Goal: Information Seeking & Learning: Learn about a topic

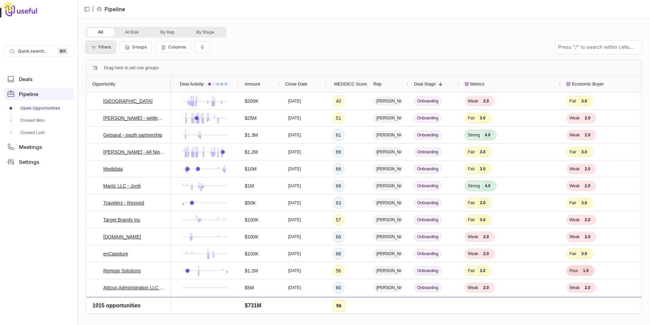
click at [90, 51] on button "Filters" at bounding box center [100, 47] width 29 height 12
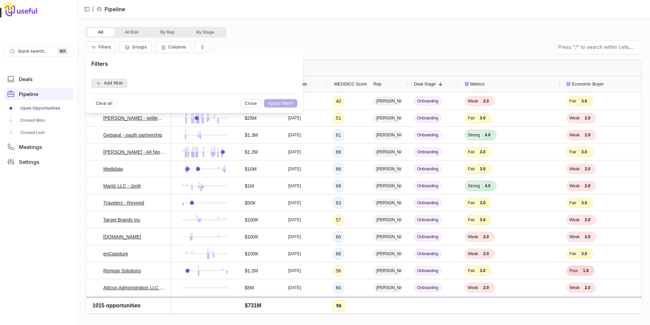
click at [118, 82] on button "Add filter" at bounding box center [109, 83] width 36 height 9
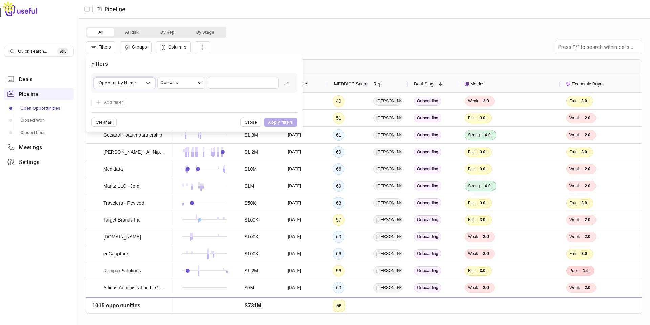
click at [118, 82] on span "Opportunity Name" at bounding box center [118, 83] width 38 height 8
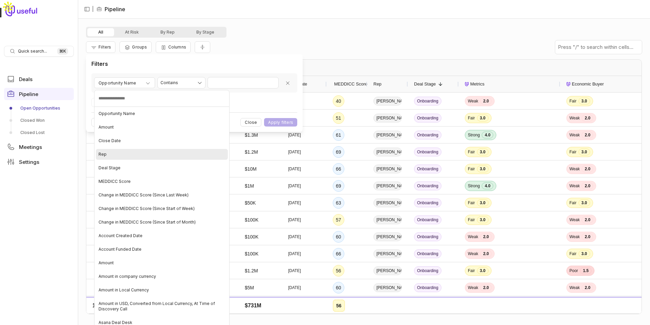
click at [121, 152] on div "Rep" at bounding box center [162, 154] width 132 height 11
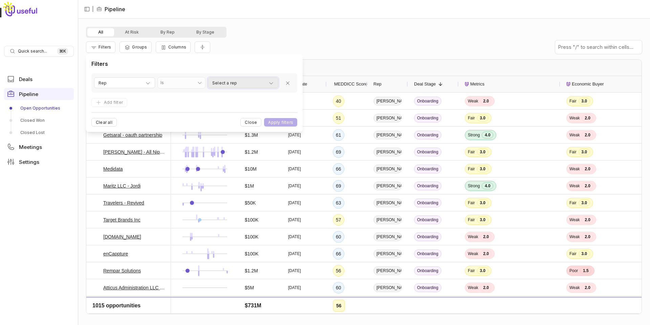
click at [242, 84] on div "Select a rep" at bounding box center [243, 83] width 62 height 8
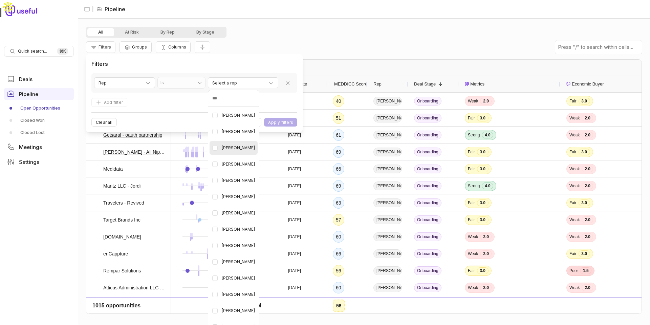
scroll to position [70, 0]
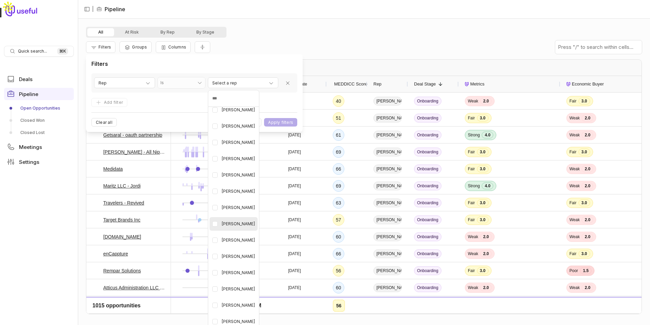
click at [215, 225] on Swinney "button" at bounding box center [214, 223] width 5 height 5
click at [290, 120] on html "Quick search... ⌘ K Deals Pipeline Open Opportunities Closed Won Closed Lost Me…" at bounding box center [325, 162] width 650 height 325
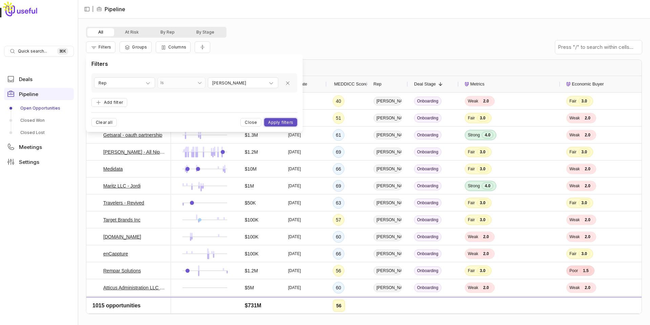
click at [290, 120] on button "Apply filters" at bounding box center [280, 122] width 33 height 8
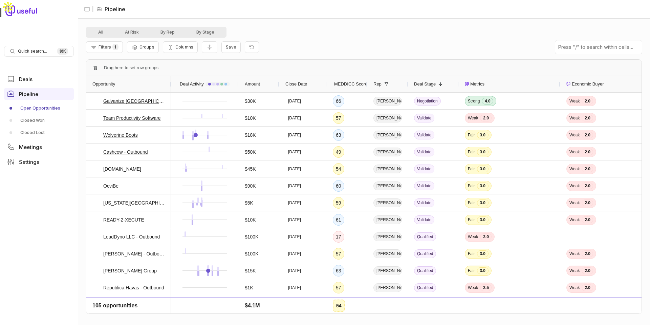
click at [355, 83] on span "MEDDICC Score" at bounding box center [350, 84] width 33 height 8
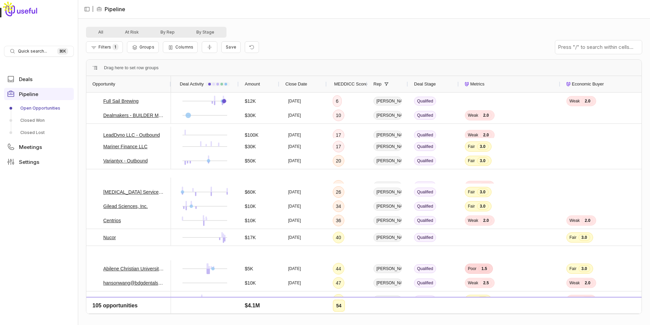
click at [355, 83] on span "MEDDICC Score" at bounding box center [350, 84] width 33 height 8
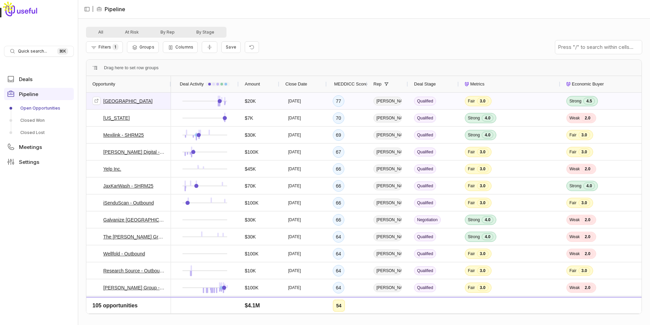
click at [122, 101] on link "Phygital Bridge" at bounding box center [127, 101] width 49 height 8
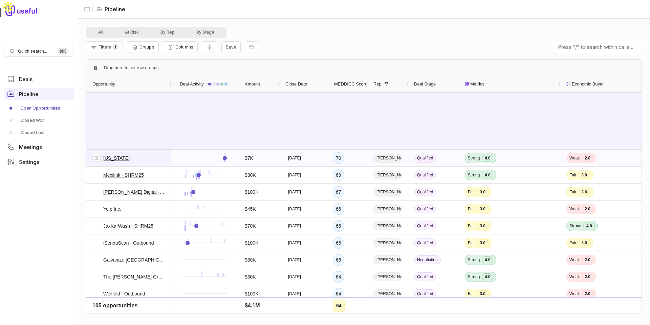
click at [116, 159] on link "[US_STATE]" at bounding box center [116, 158] width 26 height 8
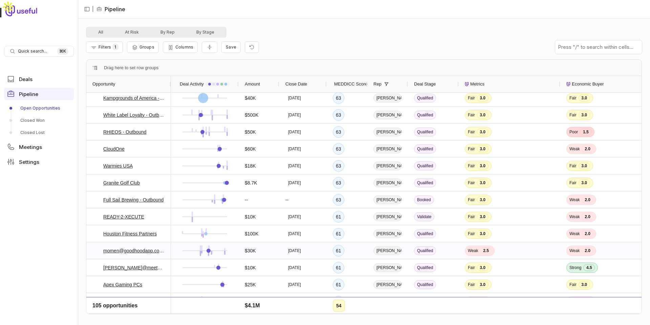
scroll to position [837, 0]
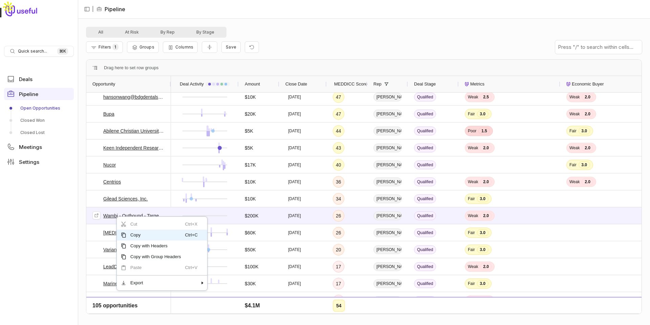
click at [112, 216] on link "Wambi - Outbound - Target Account" at bounding box center [134, 215] width 62 height 8
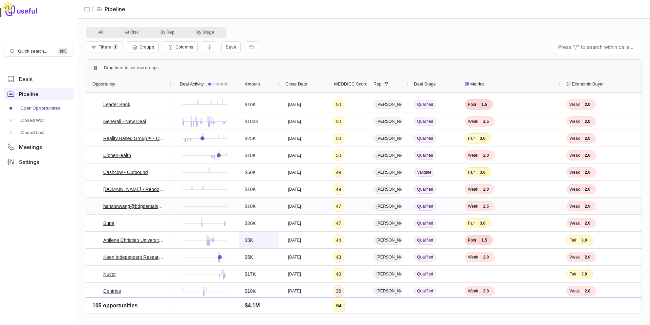
scroll to position [1702, 0]
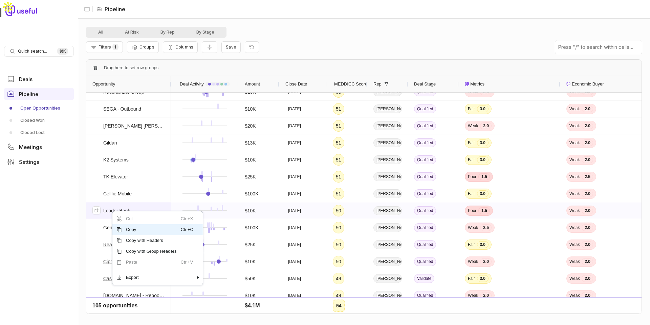
click at [107, 208] on link "Leader Bank" at bounding box center [116, 210] width 27 height 8
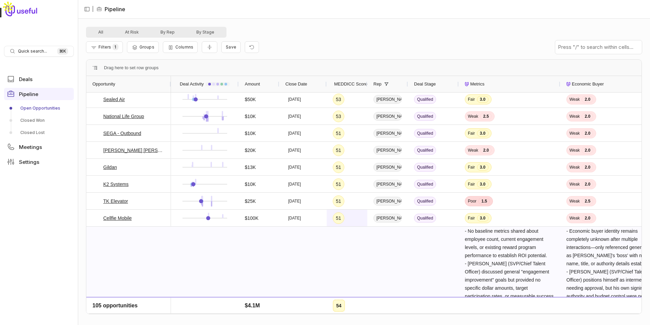
scroll to position [1562, 0]
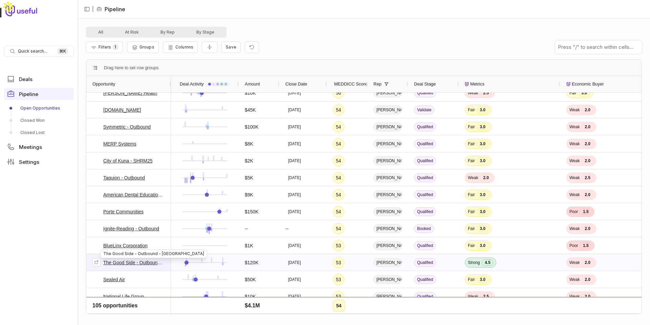
click at [123, 262] on link "The Good Side - Outbound - UK" at bounding box center [134, 262] width 62 height 8
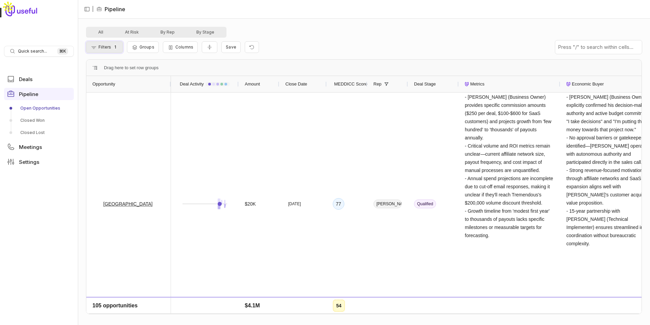
click at [108, 46] on span "Filters" at bounding box center [105, 46] width 13 height 5
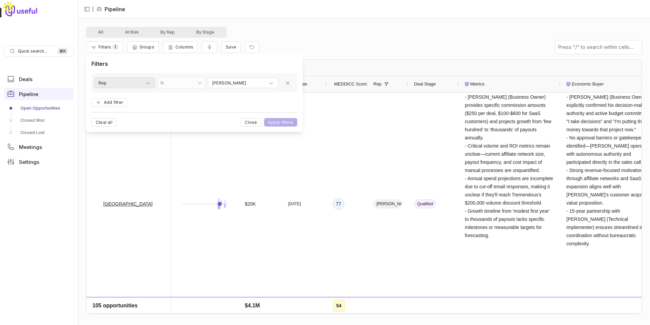
click at [125, 81] on div "Rep" at bounding box center [125, 83] width 52 height 8
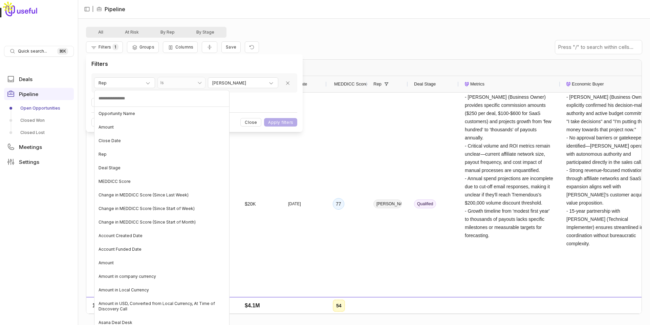
click at [231, 79] on html "Quick search... ⌘ K Deals Pipeline Open Opportunities Closed Won Closed Lost Me…" at bounding box center [325, 162] width 650 height 325
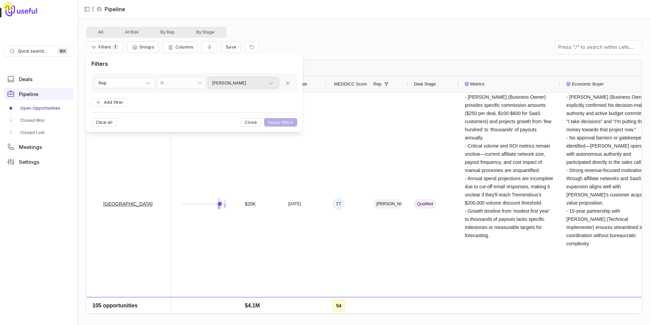
click at [232, 82] on span "[PERSON_NAME]" at bounding box center [229, 83] width 34 height 8
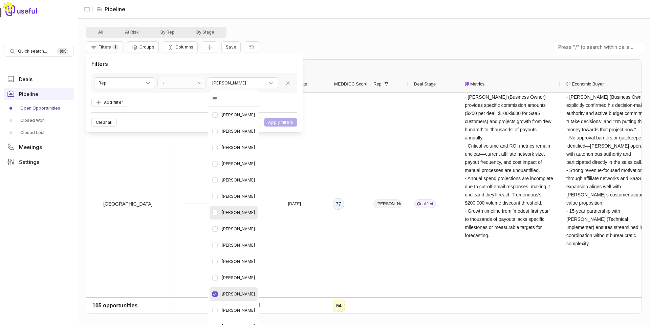
click at [216, 210] on Kruska "button" at bounding box center [214, 212] width 5 height 5
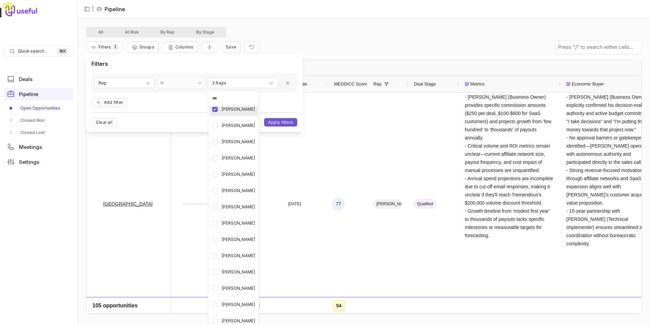
scroll to position [187, 0]
click at [213, 237] on Geppert "button" at bounding box center [214, 236] width 5 height 5
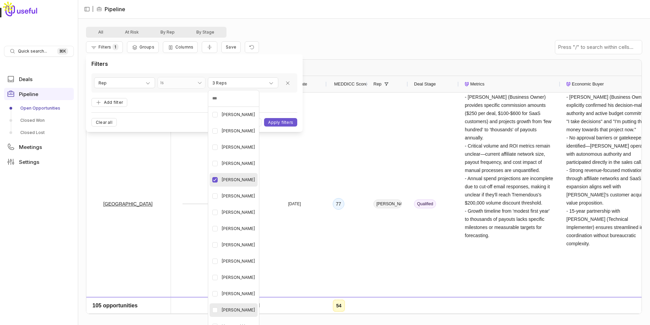
click at [214, 310] on Traylor "button" at bounding box center [214, 309] width 5 height 5
click at [287, 119] on html "Quick search... ⌘ K Deals Pipeline Open Opportunities Closed Won Closed Lost Me…" at bounding box center [325, 162] width 650 height 325
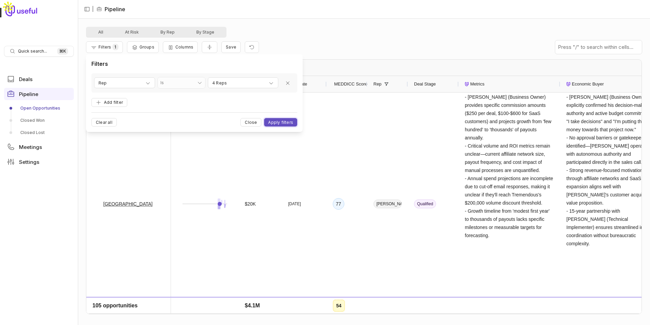
click at [288, 121] on button "Apply filters" at bounding box center [280, 122] width 33 height 8
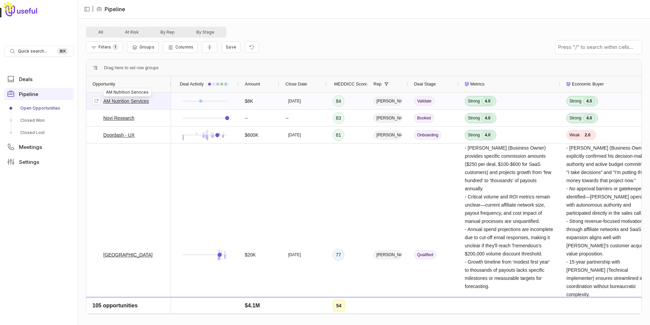
click at [132, 100] on link "AM Nutrition Services" at bounding box center [126, 101] width 46 height 8
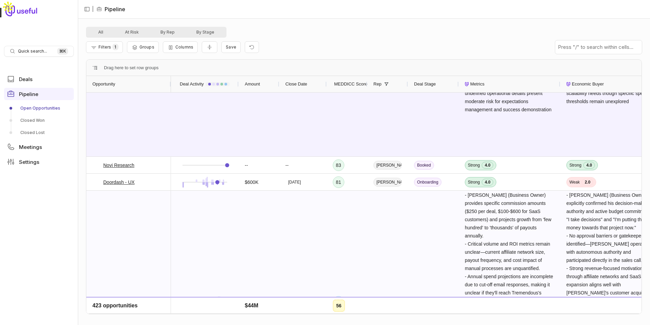
scroll to position [119, 0]
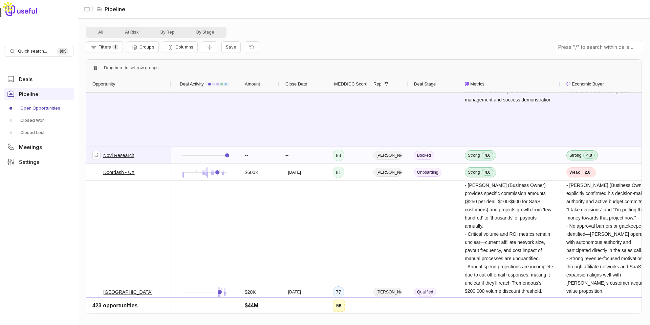
click at [127, 158] on link "Novi Research" at bounding box center [118, 155] width 31 height 8
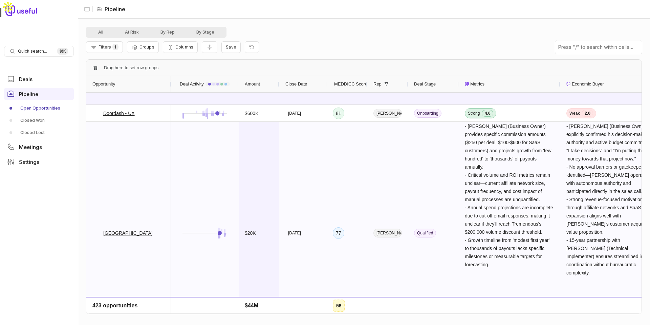
scroll to position [367, 0]
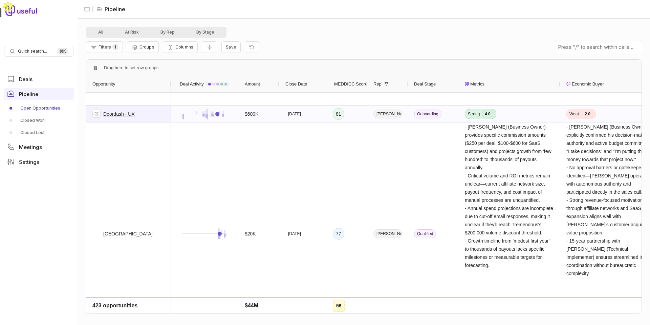
drag, startPoint x: 235, startPoint y: 113, endPoint x: 127, endPoint y: 110, distance: 108.4
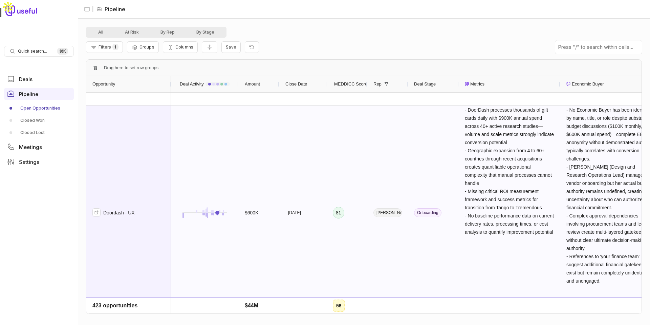
click at [136, 213] on span "Doordash - UX" at bounding box center [128, 212] width 72 height 213
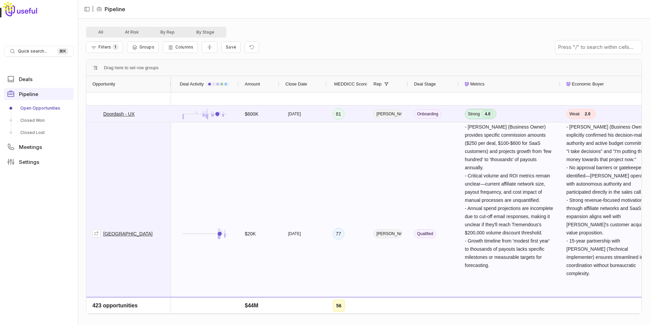
scroll to position [148, 0]
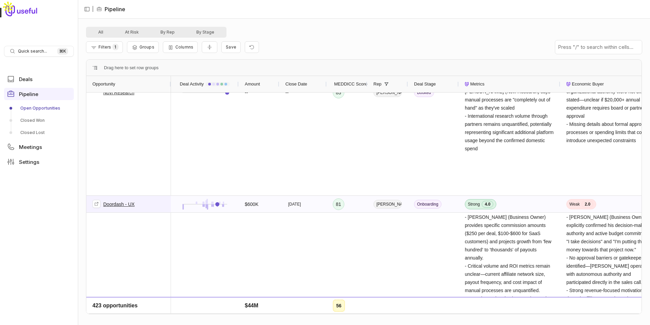
click at [114, 204] on link "Doordash - UX" at bounding box center [119, 204] width 32 height 8
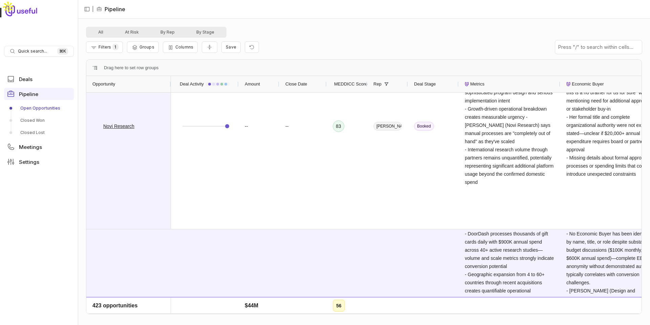
scroll to position [0, 0]
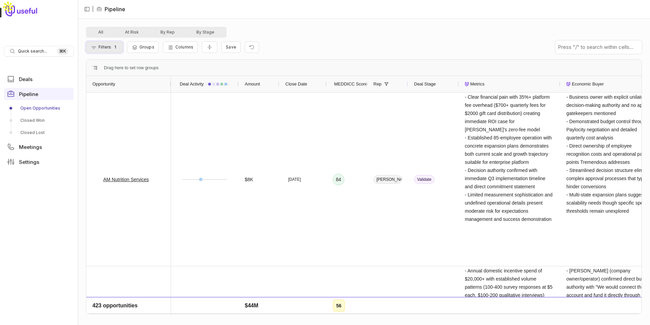
click at [115, 50] on button "Filters 1" at bounding box center [104, 47] width 37 height 12
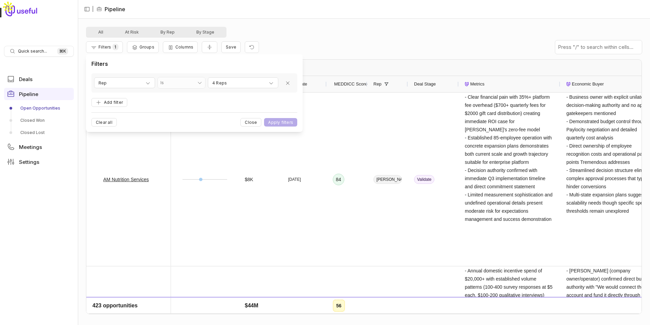
click at [279, 84] on div "Rep Is ** 4 Reps" at bounding box center [194, 82] width 201 height 11
click at [273, 85] on icon "button" at bounding box center [271, 82] width 5 height 5
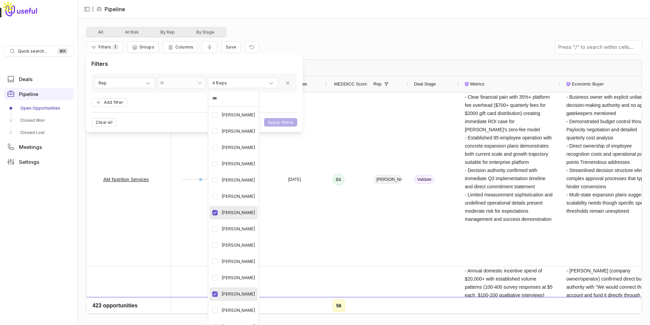
click at [315, 45] on html "Quick search... ⌘ K Deals Pipeline Open Opportunities Closed Won Closed Lost Me…" at bounding box center [325, 162] width 650 height 325
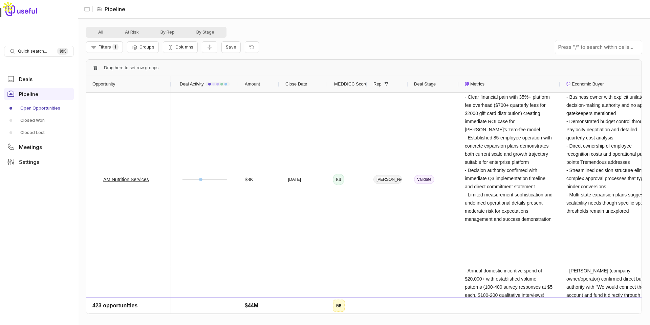
click at [308, 54] on div "Filters 1 Groups Columns Save" at bounding box center [364, 47] width 556 height 19
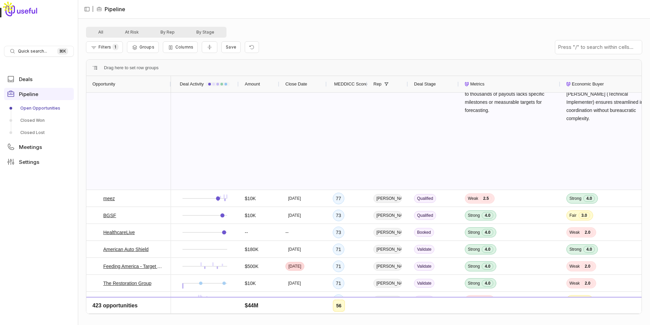
scroll to position [721, 0]
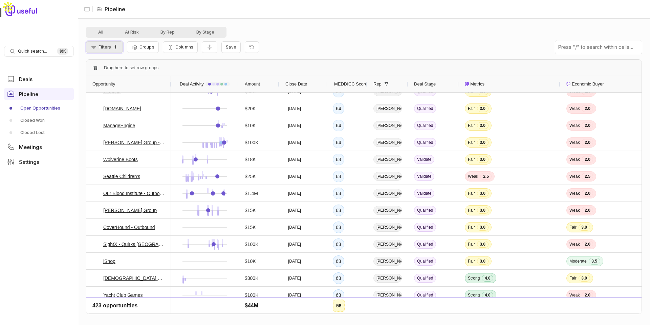
click at [115, 45] on span "1" at bounding box center [115, 47] width 6 height 6
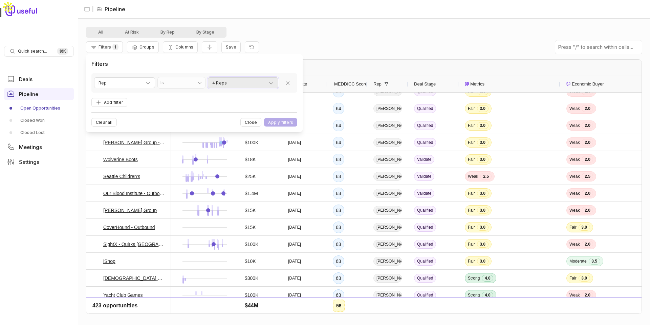
click at [256, 85] on div "4 Reps" at bounding box center [243, 83] width 62 height 8
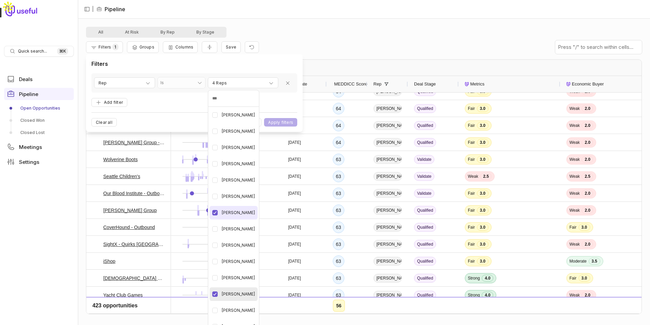
click at [216, 210] on Kruska "button" at bounding box center [214, 212] width 5 height 5
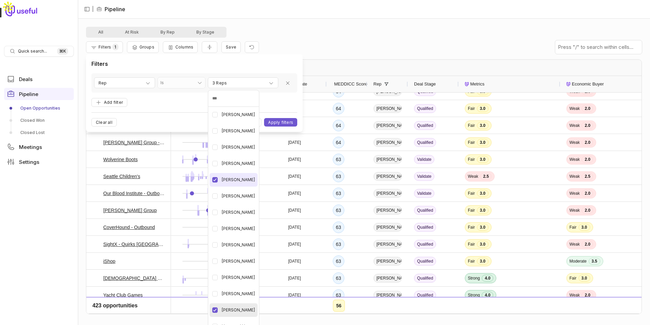
click at [212, 180] on Geppert "button" at bounding box center [214, 179] width 5 height 5
click at [215, 310] on Traylor "button" at bounding box center [214, 309] width 5 height 5
click at [296, 32] on html "Quick search... ⌘ K Deals Pipeline Open Opportunities Closed Won Closed Lost Me…" at bounding box center [325, 162] width 650 height 325
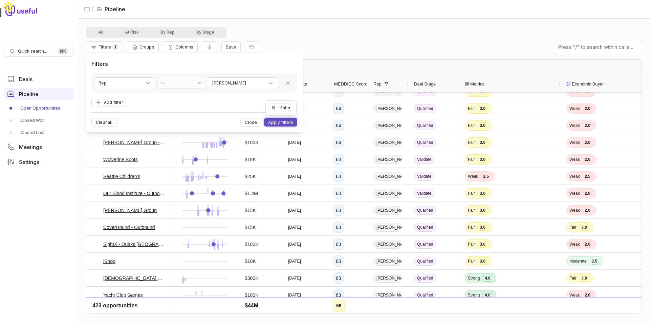
click at [284, 122] on button "Apply filters" at bounding box center [280, 122] width 33 height 8
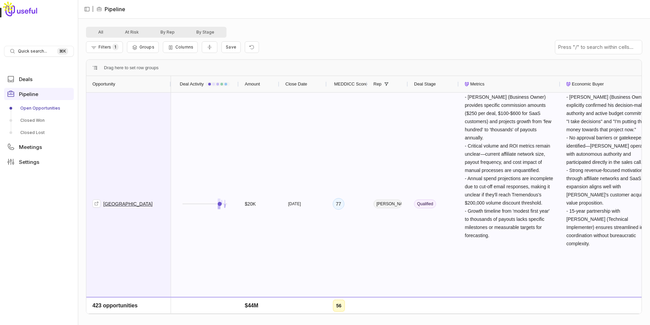
click at [131, 146] on span "[GEOGRAPHIC_DATA]" at bounding box center [128, 203] width 72 height 221
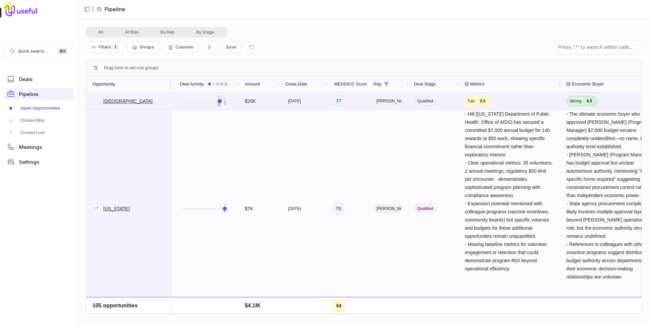
click at [139, 158] on span "[US_STATE]" at bounding box center [128, 208] width 72 height 197
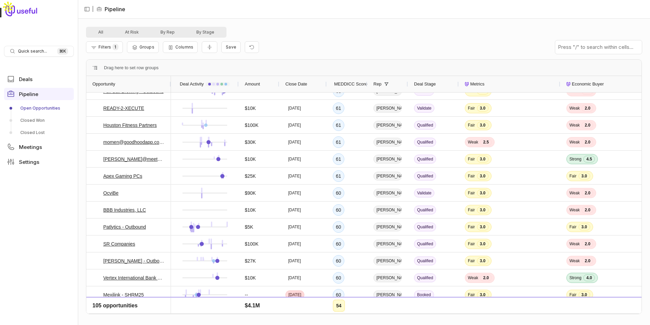
click at [290, 80] on span "Close Date" at bounding box center [297, 84] width 22 height 8
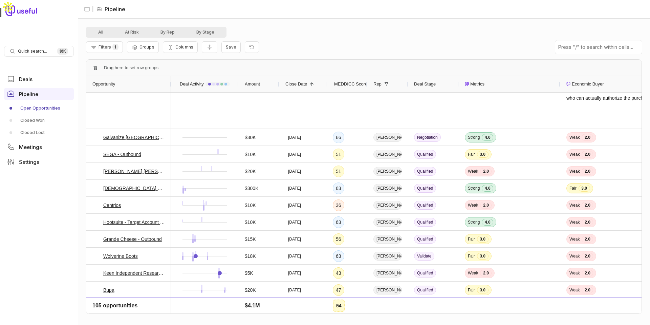
click at [304, 85] on span "Close Date" at bounding box center [297, 84] width 22 height 8
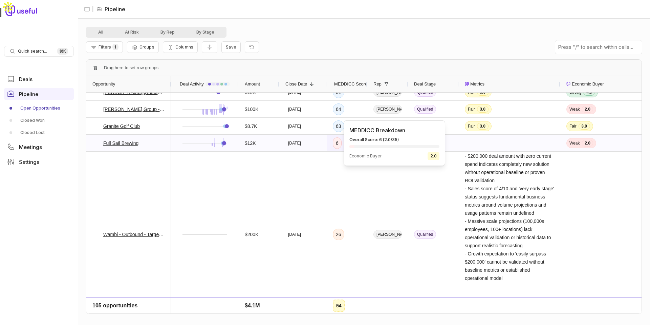
click at [338, 144] on div "6" at bounding box center [337, 143] width 3 height 8
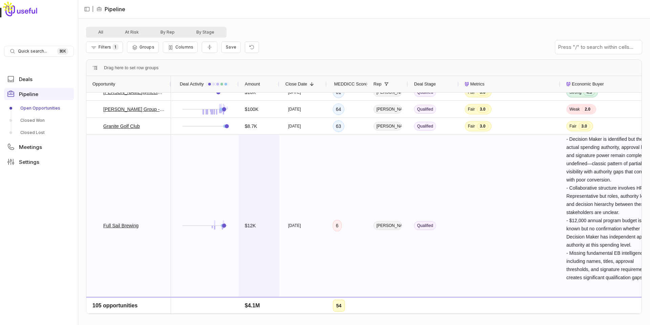
click at [240, 158] on div "$12K" at bounding box center [259, 224] width 41 height 181
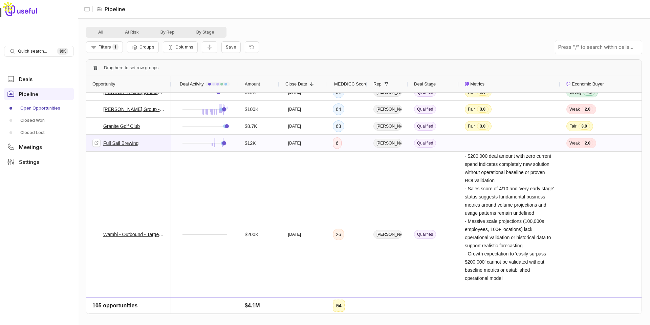
click at [120, 142] on link "Full Sail Brewing" at bounding box center [120, 143] width 35 height 8
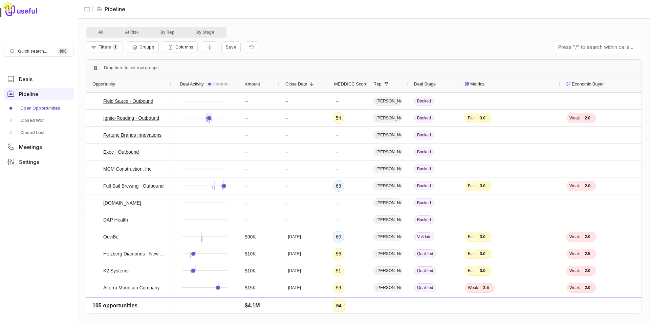
click at [306, 85] on span "Close Date" at bounding box center [297, 84] width 22 height 8
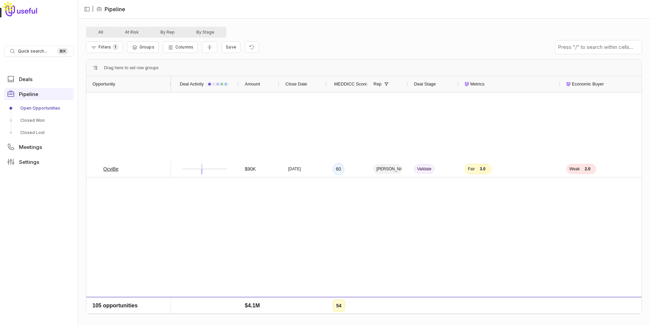
click at [346, 84] on span "MEDDICC Score" at bounding box center [350, 84] width 33 height 8
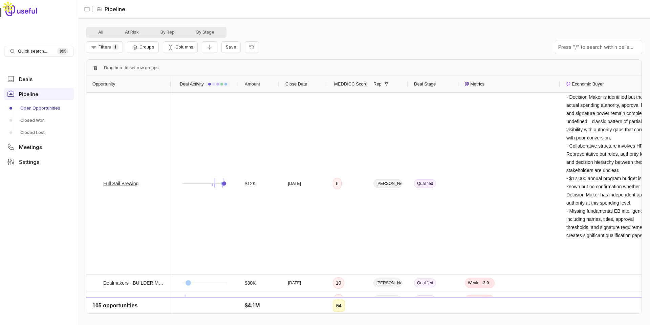
click at [347, 85] on span "MEDDICC Score" at bounding box center [350, 84] width 33 height 8
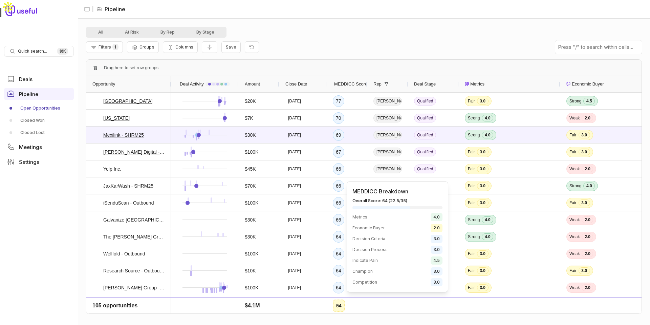
drag, startPoint x: 325, startPoint y: 153, endPoint x: 410, endPoint y: 188, distance: 92.1
click at [410, 188] on body "Quick search... ⌘ K Deals Pipeline Open Opportunities Closed Won Closed Lost Me…" at bounding box center [325, 162] width 650 height 325
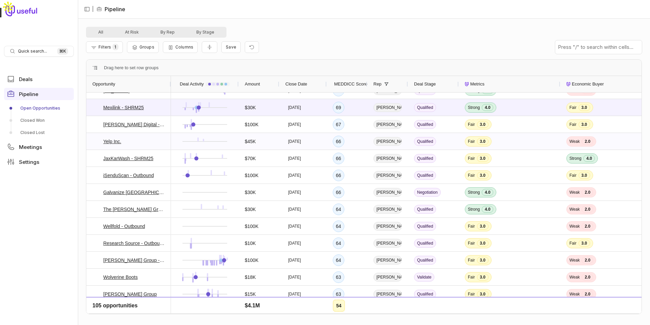
scroll to position [34, 0]
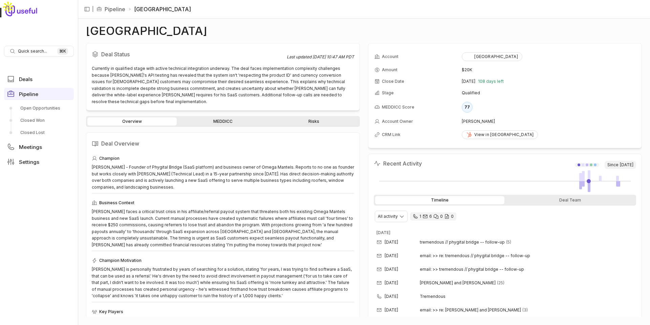
click at [232, 117] on link "MEDDICC" at bounding box center [222, 121] width 89 height 8
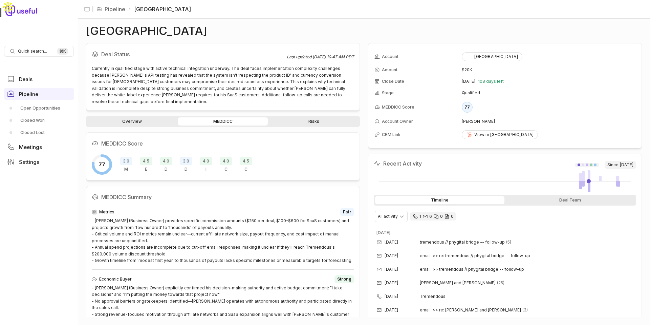
click at [128, 157] on span "3.0" at bounding box center [126, 161] width 12 height 8
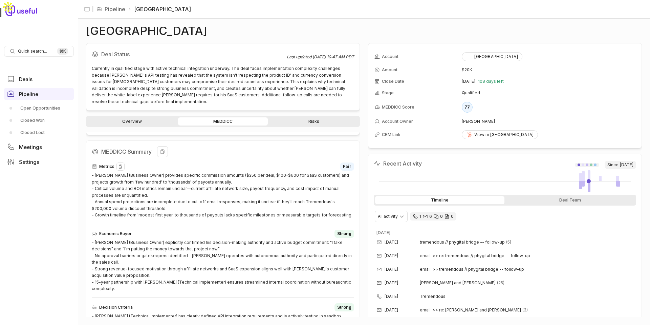
scroll to position [47, 0]
click at [250, 170] on div "- David Richard (Business Owner) provides specific commission amounts ($250 per…" at bounding box center [223, 193] width 263 height 46
drag, startPoint x: 236, startPoint y: 165, endPoint x: 290, endPoint y: 168, distance: 54.3
click at [290, 170] on div "- [PERSON_NAME] (Business Owner) provides specific commission amounts ($250 per…" at bounding box center [223, 193] width 263 height 46
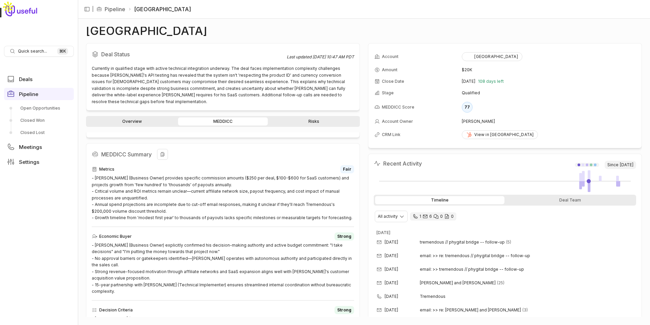
scroll to position [0, 0]
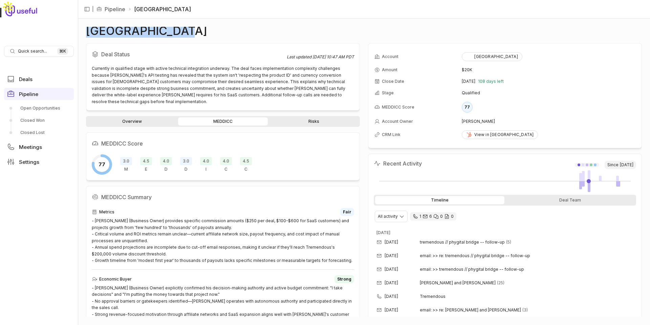
drag, startPoint x: 186, startPoint y: 36, endPoint x: 81, endPoint y: 31, distance: 105.1
click at [81, 31] on div "Phygital Bridge Deal Status Last updated Sep 12, 2025, 10:47 AM PDT Currently i…" at bounding box center [364, 172] width 573 height 306
copy h1 "[GEOGRAPHIC_DATA]"
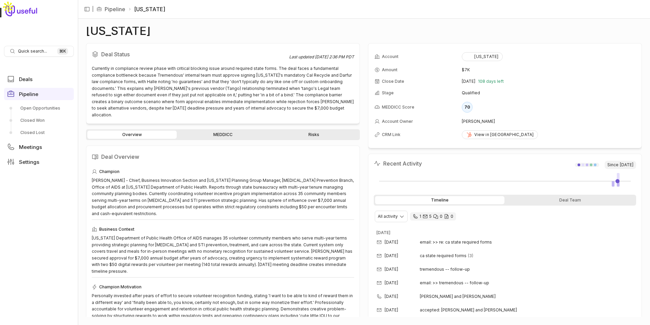
click at [466, 134] on icon at bounding box center [468, 134] width 5 height 5
click at [199, 130] on link "MEDDICC" at bounding box center [222, 134] width 89 height 8
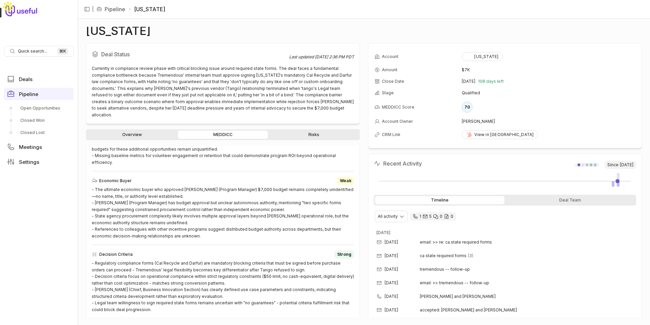
scroll to position [119, 0]
click at [262, 197] on div "- The ultimate economic buyer who approved [PERSON_NAME] (Program Manager) $7,0…" at bounding box center [223, 211] width 263 height 53
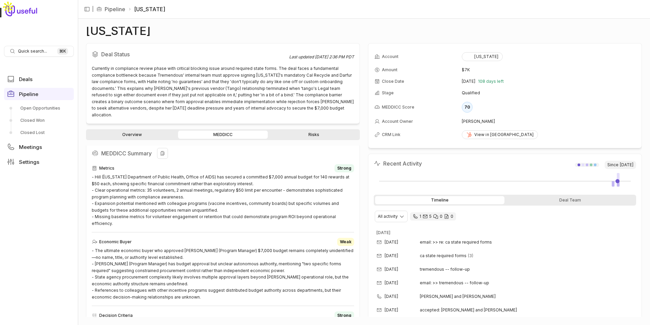
scroll to position [59, 0]
drag, startPoint x: 161, startPoint y: 28, endPoint x: 89, endPoint y: 25, distance: 72.6
click at [89, 25] on div "California Deal Status Last updated Sep 12, 2025, 2:36 PM PDT Currently in comp…" at bounding box center [364, 172] width 573 height 306
copy h1 "California"
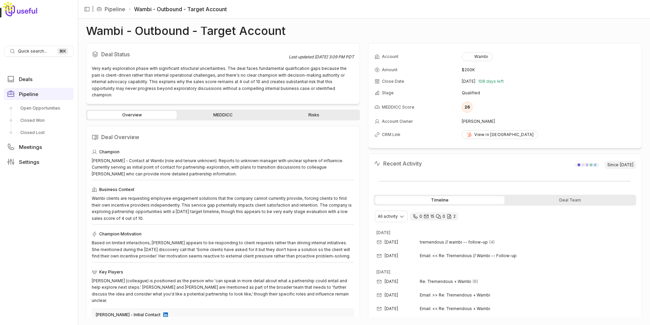
click at [212, 111] on link "MEDDICC" at bounding box center [222, 115] width 89 height 8
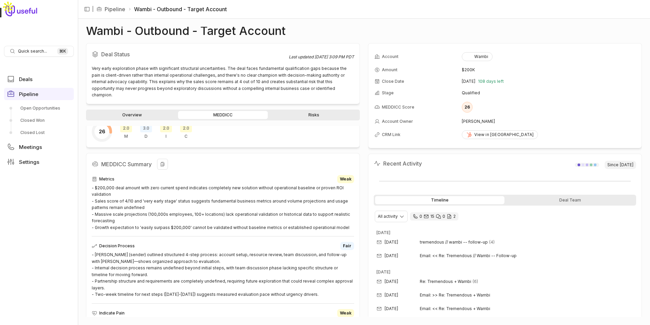
scroll to position [27, 0]
click at [200, 207] on div "- $200,000 deal amount with zero current spend indicates completely new solutio…" at bounding box center [223, 207] width 263 height 46
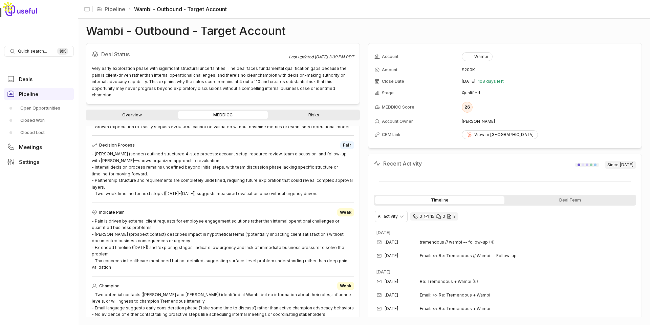
scroll to position [0, 0]
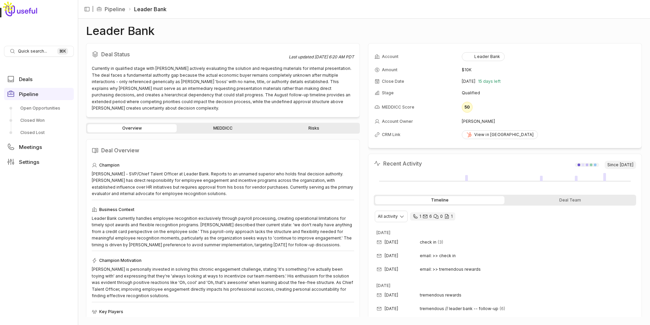
click at [234, 127] on div "Overview MEDDICC Risks Deal Overview Champion Wes Perry - SVP/Chief Talent Offi…" at bounding box center [223, 220] width 274 height 194
click at [233, 124] on link "MEDDICC" at bounding box center [222, 128] width 89 height 8
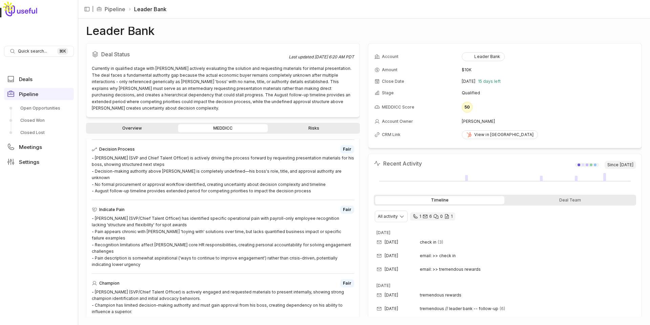
scroll to position [277, 0]
drag, startPoint x: 232, startPoint y: 197, endPoint x: 264, endPoint y: 200, distance: 32.3
click at [262, 214] on div "- Wes Perry (SVP/Chief Talent Officer) has identified specific operational pain…" at bounding box center [223, 240] width 263 height 53
click at [265, 214] on div "- Wes Perry (SVP/Chief Talent Officer) has identified specific operational pain…" at bounding box center [223, 240] width 263 height 53
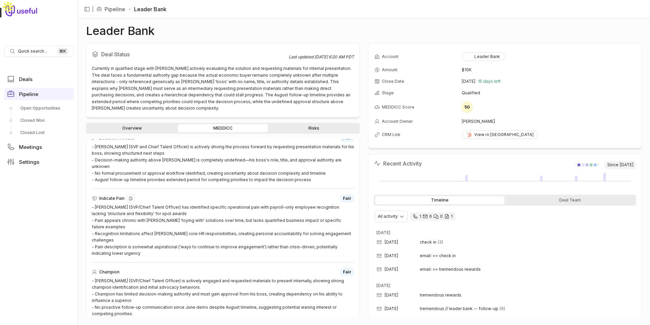
scroll to position [290, 0]
click at [144, 202] on div "- Wes Perry (SVP/Chief Talent Officer) has identified specific operational pain…" at bounding box center [223, 228] width 263 height 53
click at [173, 202] on div "- Wes Perry (SVP/Chief Talent Officer) has identified specific operational pain…" at bounding box center [223, 228] width 263 height 53
click at [184, 202] on div "- Wes Perry (SVP/Chief Talent Officer) has identified specific operational pain…" at bounding box center [223, 228] width 263 height 53
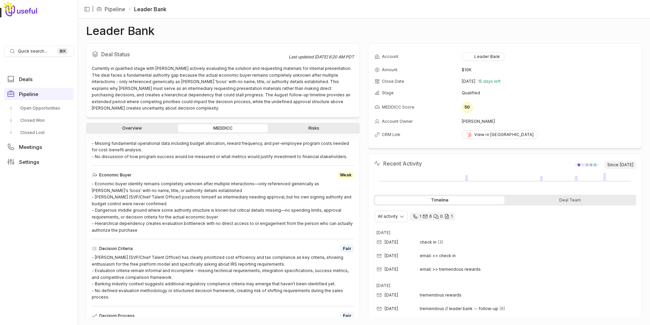
scroll to position [0, 0]
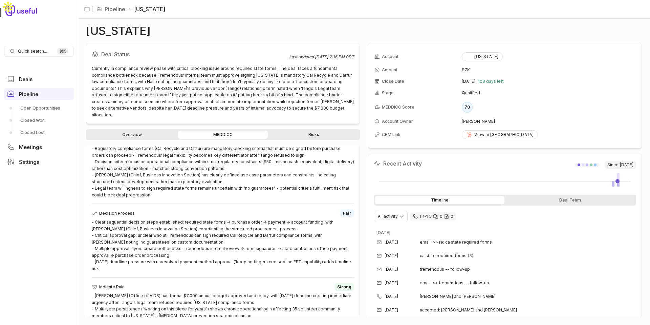
scroll to position [243, 0]
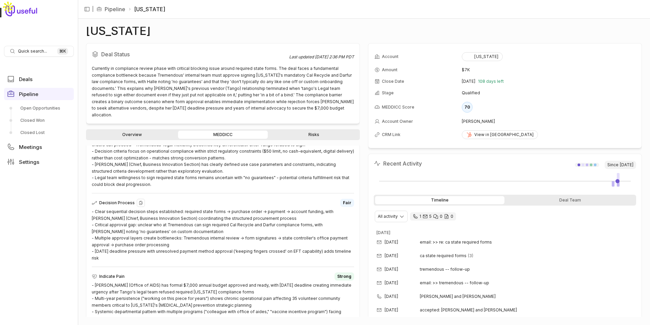
click at [199, 208] on div "- Clear sequential decision steps established: required state forms → purchase …" at bounding box center [223, 234] width 263 height 53
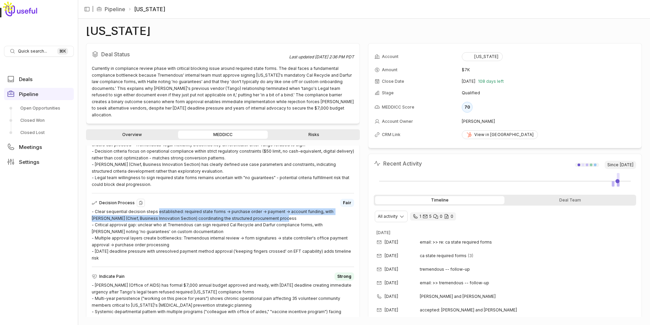
drag, startPoint x: 156, startPoint y: 198, endPoint x: 263, endPoint y: 206, distance: 107.0
click at [263, 208] on div "- Clear sequential decision steps established: required state forms → purchase …" at bounding box center [223, 234] width 263 height 53
copy div "established: required state forms → purchase order → payment → account funding,…"
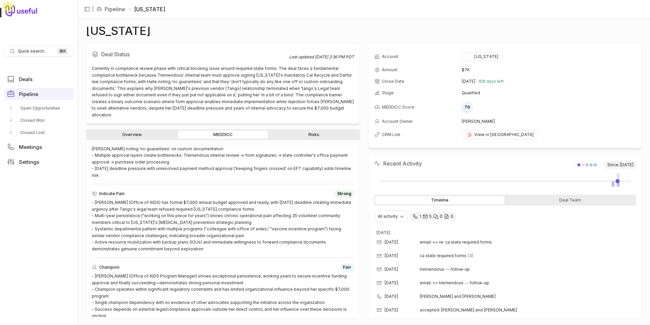
scroll to position [387, 0]
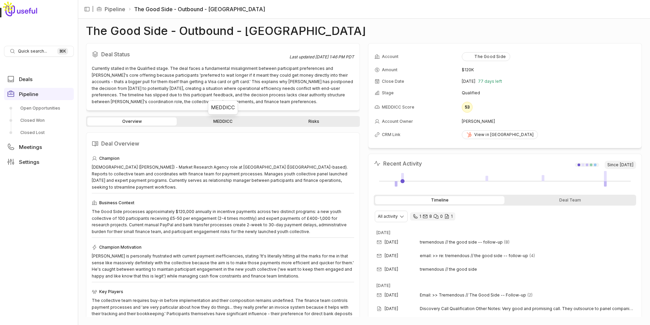
click at [211, 119] on link "MEDDICC" at bounding box center [222, 121] width 89 height 8
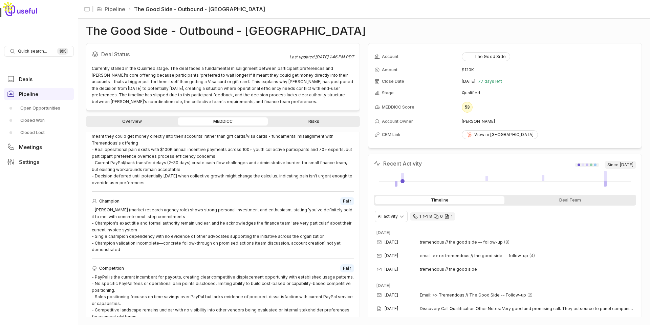
scroll to position [381, 0]
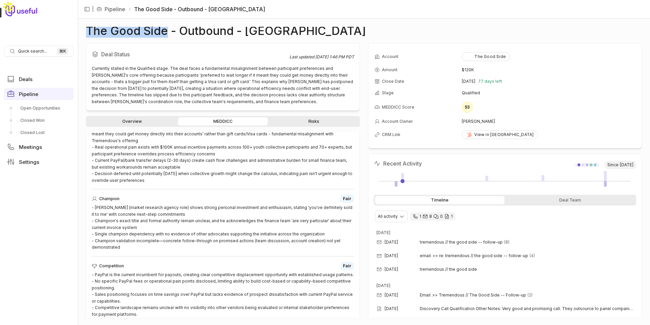
drag, startPoint x: 166, startPoint y: 33, endPoint x: 88, endPoint y: 30, distance: 78.3
click at [88, 31] on h1 "The Good Side - Outbound - [GEOGRAPHIC_DATA]" at bounding box center [226, 31] width 280 height 8
copy h1 "The Good Side"
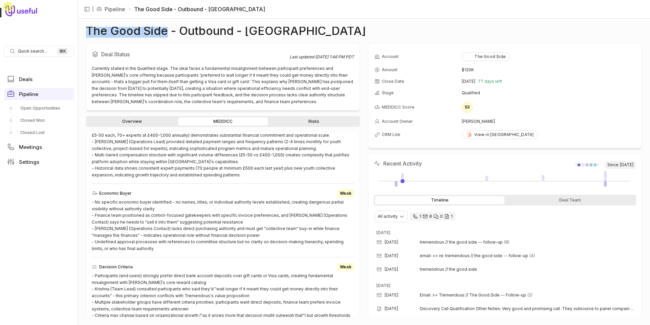
scroll to position [0, 0]
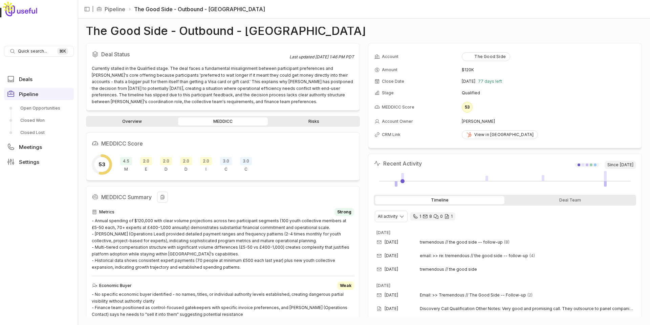
drag, startPoint x: 330, startPoint y: 209, endPoint x: 355, endPoint y: 207, distance: 25.6
click at [344, 214] on div "Strong" at bounding box center [345, 212] width 20 height 8
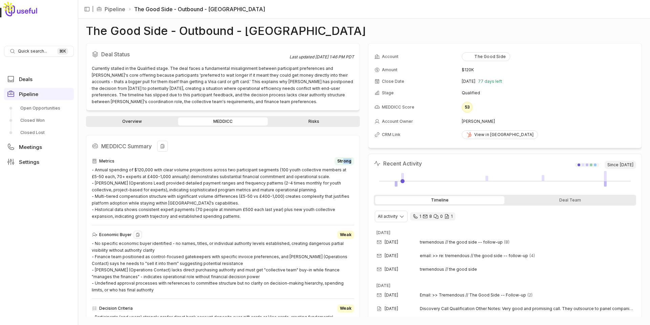
scroll to position [80, 0]
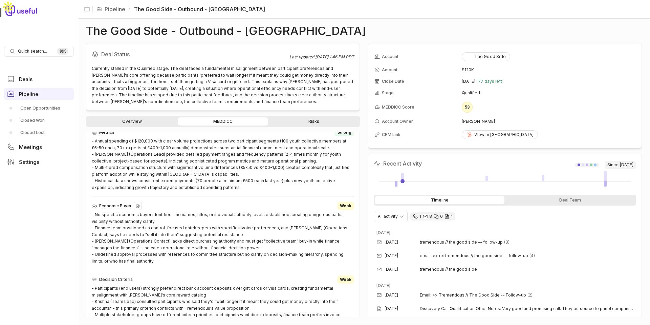
click at [331, 210] on div "Economic Buyer Weak - No specific economic buyer identified - no names, titles,…" at bounding box center [223, 233] width 263 height 62
drag, startPoint x: 339, startPoint y: 206, endPoint x: 360, endPoint y: 206, distance: 21.3
click at [360, 206] on div "Deal Status Last updated [DATE] 1:46 PM PDT Currently stalled in the Qualified …" at bounding box center [364, 179] width 556 height 273
copy span "Weak"
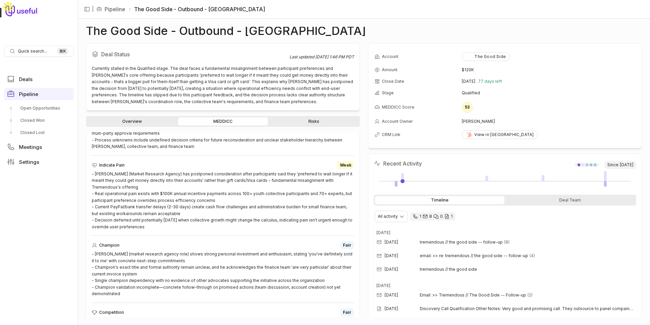
scroll to position [381, 0]
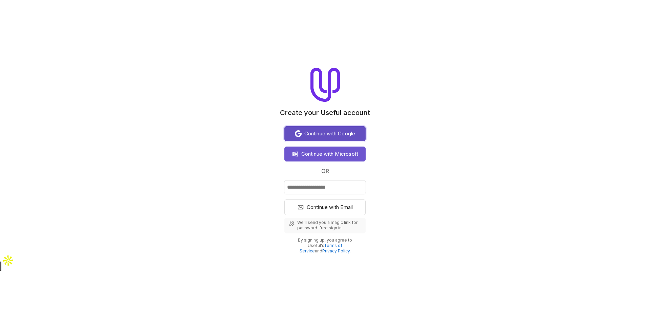
click at [338, 136] on span "Continue with Google" at bounding box center [330, 133] width 51 height 8
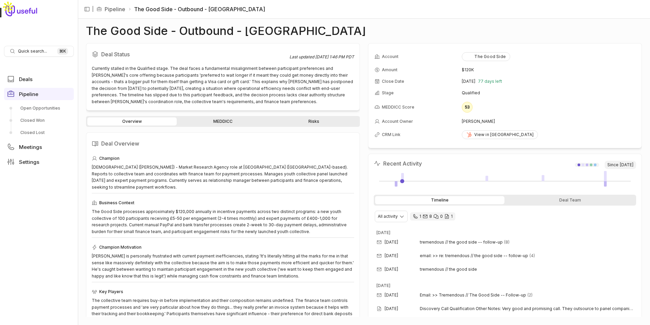
click at [231, 119] on link "MEDDICC" at bounding box center [222, 121] width 89 height 8
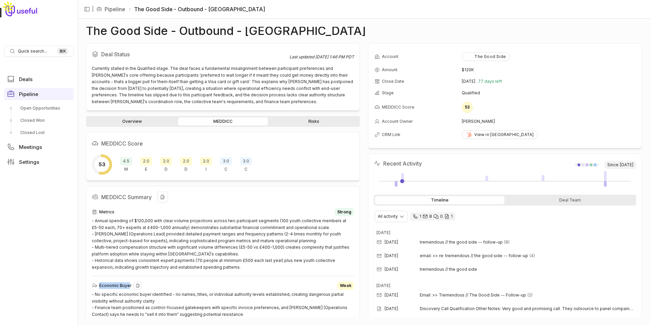
drag, startPoint x: 130, startPoint y: 287, endPoint x: 99, endPoint y: 283, distance: 31.1
click at [99, 283] on div "Economic Buyer Weak" at bounding box center [223, 285] width 263 height 8
copy div "Economic Buye"
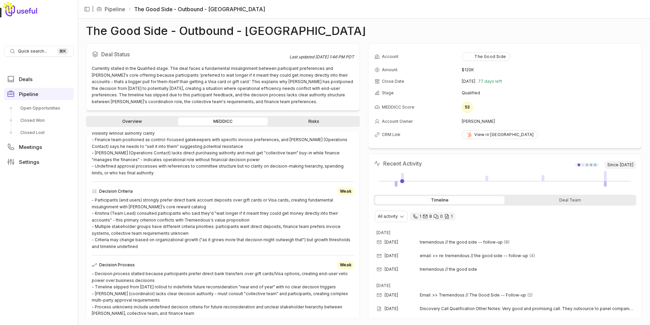
scroll to position [181, 0]
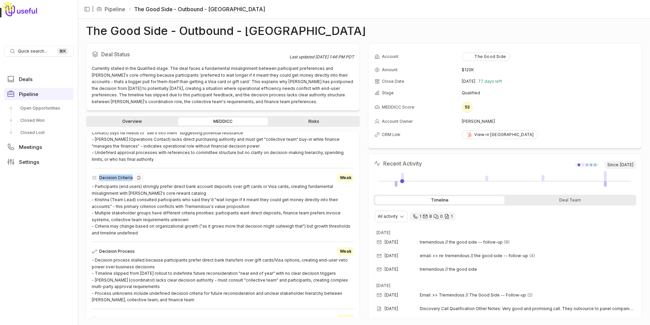
drag, startPoint x: 131, startPoint y: 178, endPoint x: 100, endPoint y: 175, distance: 30.9
click at [100, 175] on div "Decision Criteria Weak" at bounding box center [223, 177] width 263 height 8
copy div "Decision Criteria"
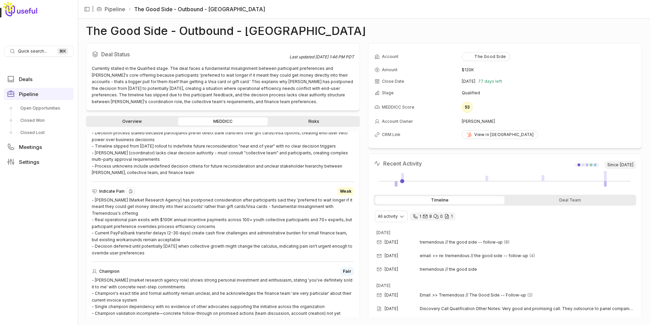
scroll to position [311, 0]
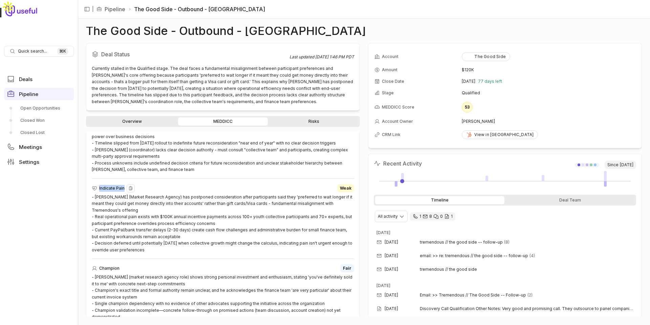
drag, startPoint x: 98, startPoint y: 187, endPoint x: 124, endPoint y: 188, distance: 25.4
click at [124, 188] on div "Indicate Pain Weak" at bounding box center [223, 188] width 263 height 8
copy div "Indicate Pain"
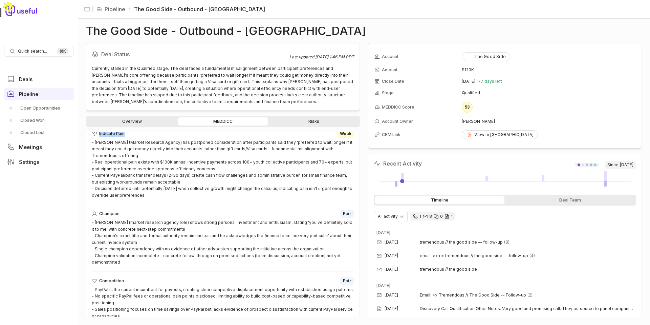
scroll to position [376, 0]
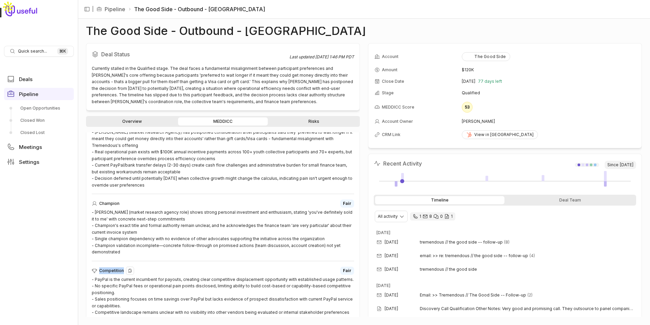
drag, startPoint x: 122, startPoint y: 265, endPoint x: 94, endPoint y: 265, distance: 28.5
click at [94, 266] on div "Competition Fair" at bounding box center [223, 270] width 263 height 8
copy div "Competition"
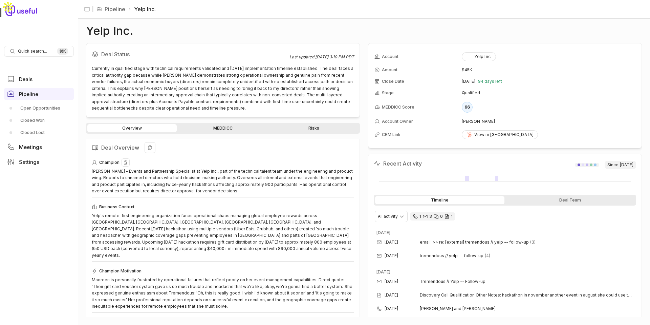
scroll to position [3, 0]
click at [227, 124] on link "MEDDICC" at bounding box center [222, 128] width 89 height 8
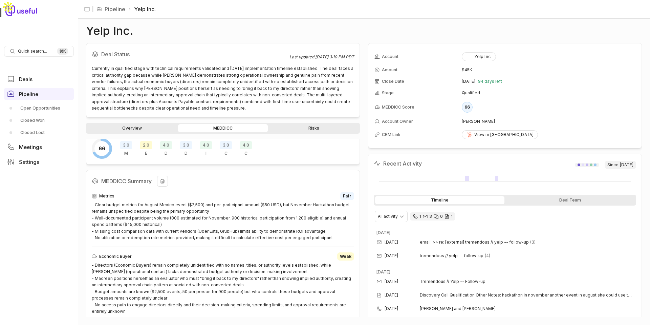
scroll to position [21, 0]
click at [302, 234] on div "- Clear budget metrics for August Mexico event ($2,500) and per-participant amo…" at bounding box center [223, 223] width 263 height 40
click at [323, 235] on div "- Clear budget metrics for August Mexico event ($2,500) and per-participant amo…" at bounding box center [223, 223] width 263 height 40
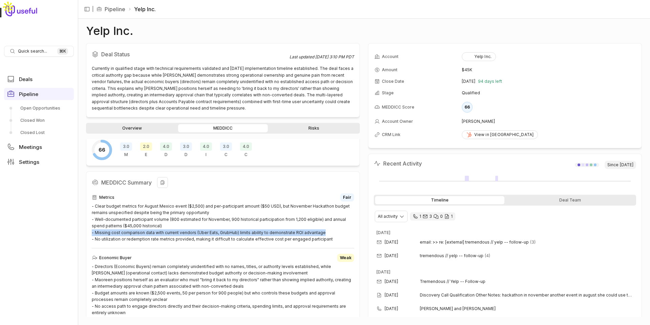
drag, startPoint x: 322, startPoint y: 233, endPoint x: 91, endPoint y: 231, distance: 230.7
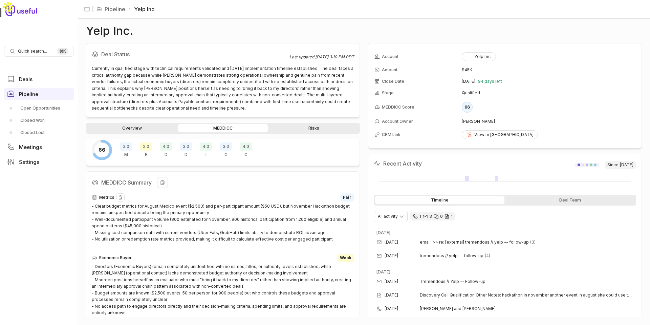
click at [176, 237] on div "- Clear budget metrics for August Mexico event ($2,500) and per-participant amo…" at bounding box center [223, 223] width 263 height 40
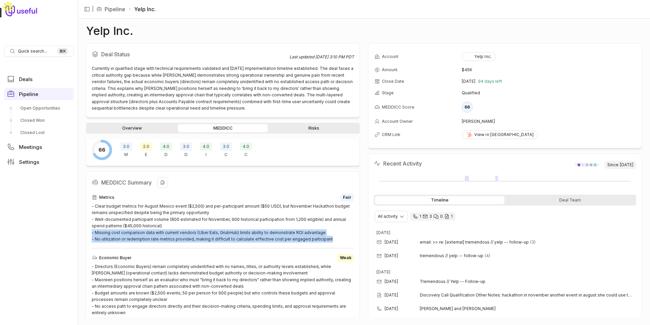
drag, startPoint x: 326, startPoint y: 240, endPoint x: 88, endPoint y: 233, distance: 237.6
copy div "- Missing cost comparison data with current vendors (Uber Eats, GrubHub) limits…"
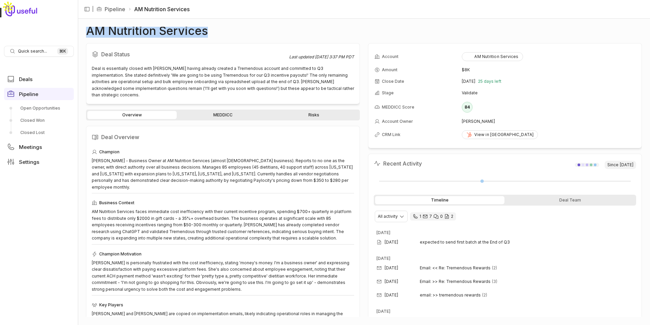
drag, startPoint x: 223, startPoint y: 32, endPoint x: 87, endPoint y: 28, distance: 135.2
click at [87, 28] on div "AM Nutrition Services" at bounding box center [364, 31] width 556 height 8
copy h1 "AM Nutrition Services"
click at [249, 111] on link "MEDDICC" at bounding box center [222, 115] width 89 height 8
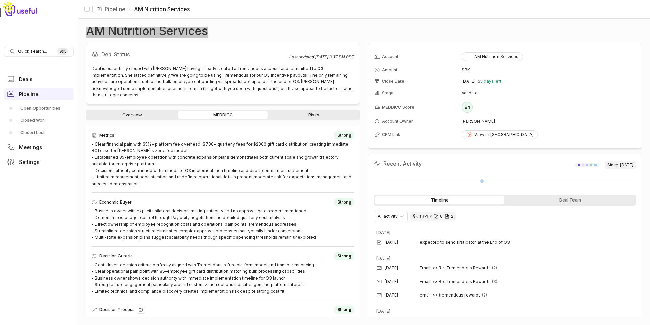
scroll to position [69, 0]
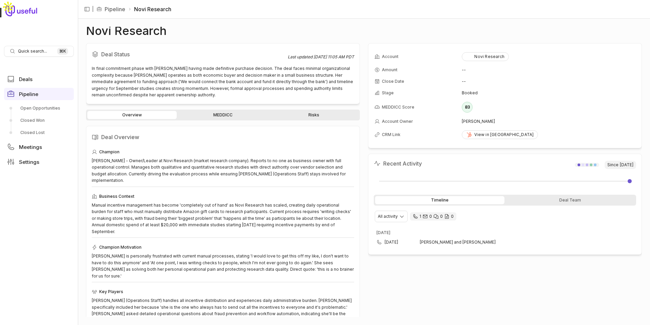
click at [200, 115] on link "MEDDICC" at bounding box center [222, 115] width 89 height 8
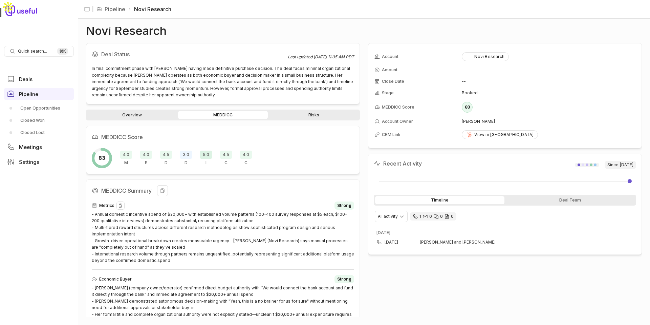
scroll to position [22, 0]
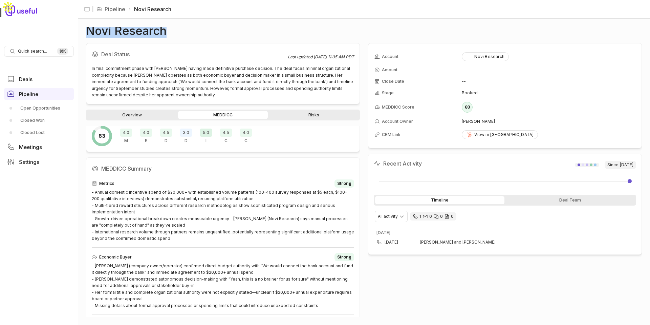
drag, startPoint x: 176, startPoint y: 34, endPoint x: 85, endPoint y: 33, distance: 91.1
click at [85, 33] on div "Novi Research Deal Status Last updated [DATE] 11:05 AM PDT In final commitment …" at bounding box center [364, 172] width 573 height 306
copy h1 "Novi Research"
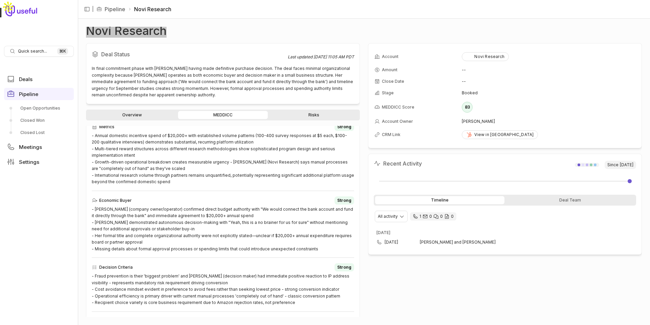
scroll to position [81, 0]
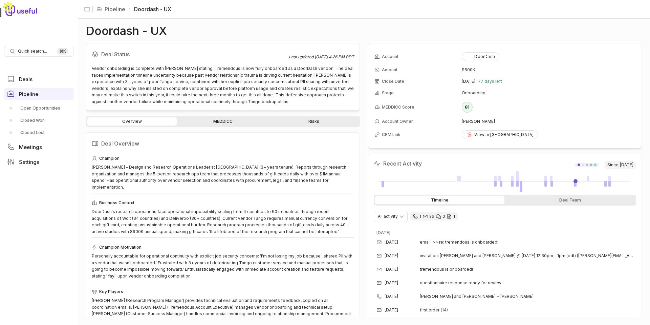
click at [232, 121] on link "MEDDICC" at bounding box center [222, 121] width 89 height 8
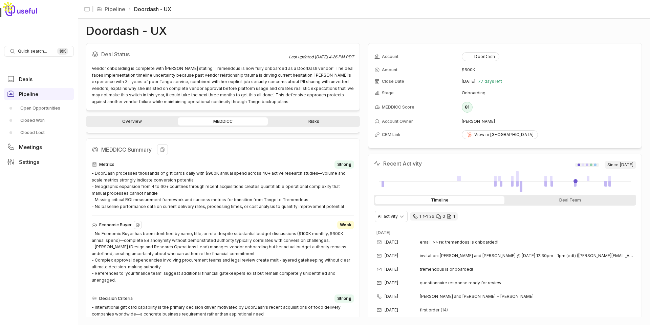
scroll to position [48, 0]
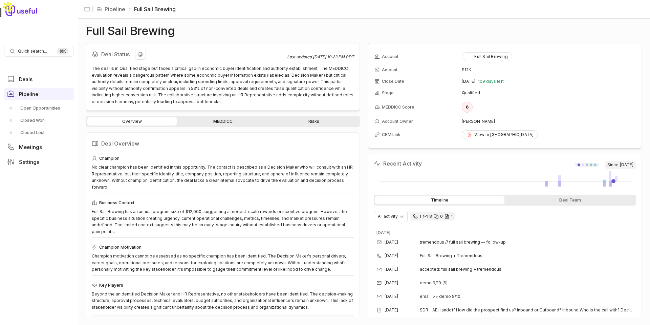
click at [176, 86] on div "The deal is in Qualified stage but faces a critical gap in economic buyer ident…" at bounding box center [223, 85] width 263 height 40
